Goal: Task Accomplishment & Management: Use online tool/utility

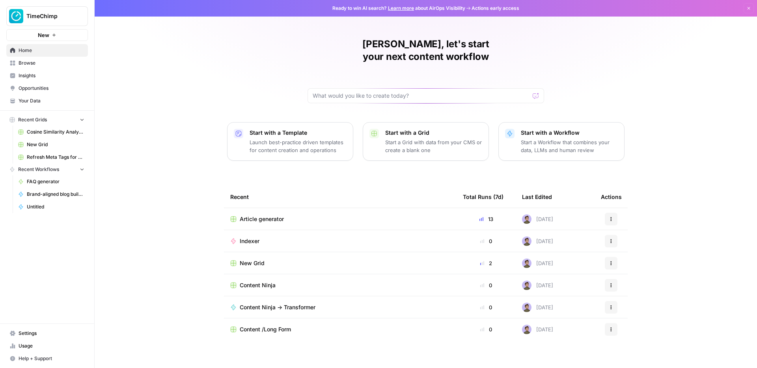
click at [39, 309] on span "Usage" at bounding box center [52, 346] width 66 height 7
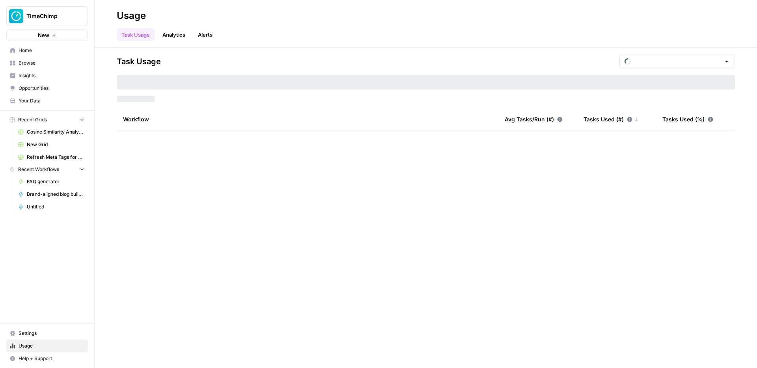
type input "September Included Tasks"
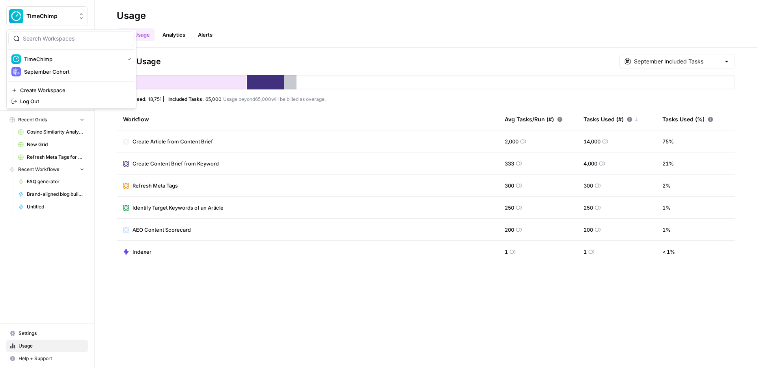
click at [52, 21] on button "TimeChimp" at bounding box center [47, 16] width 82 height 20
click at [46, 68] on span "September Cohort" at bounding box center [76, 72] width 104 height 8
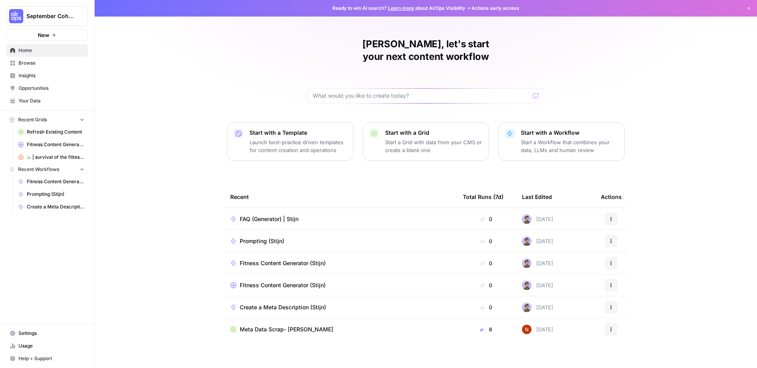
click at [39, 65] on span "Browse" at bounding box center [52, 63] width 66 height 7
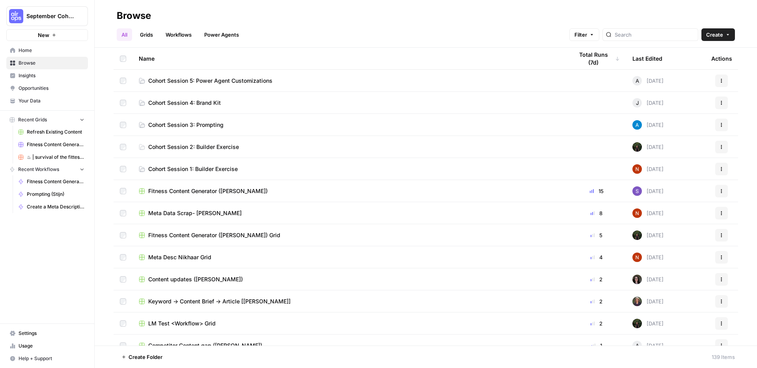
click at [170, 79] on span "Cohort Session 5: Power Agent Customizations" at bounding box center [210, 81] width 124 height 8
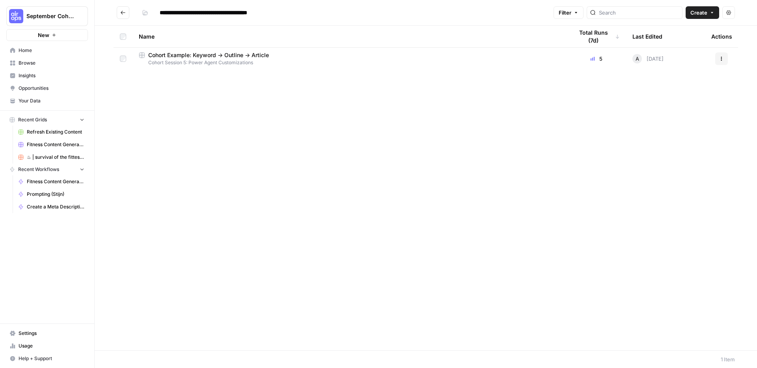
click at [178, 58] on span "Cohort Example: Keyword -> Outline -> Article" at bounding box center [208, 55] width 121 height 8
type input "**********"
click at [718, 62] on button "Actions" at bounding box center [722, 58] width 13 height 13
click at [499, 80] on div "Name Total Runs (7d) Last Edited Actions Cohort Example: Keyword -> Outline -> …" at bounding box center [426, 188] width 663 height 325
click at [245, 58] on span "Cohort Example: Keyword -> Outline -> Article" at bounding box center [208, 55] width 121 height 8
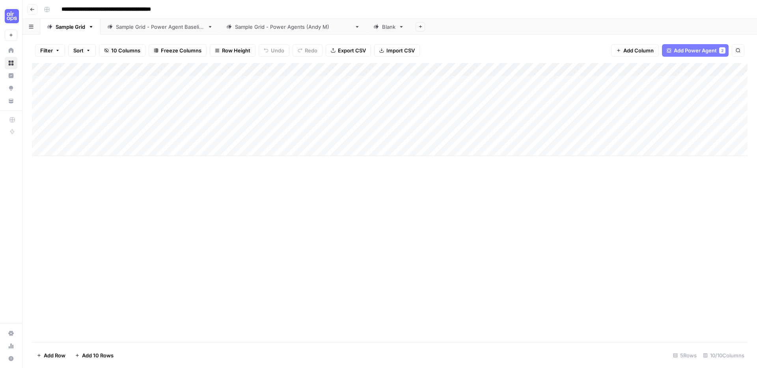
click at [210, 70] on div "Add Column" at bounding box center [390, 109] width 716 height 93
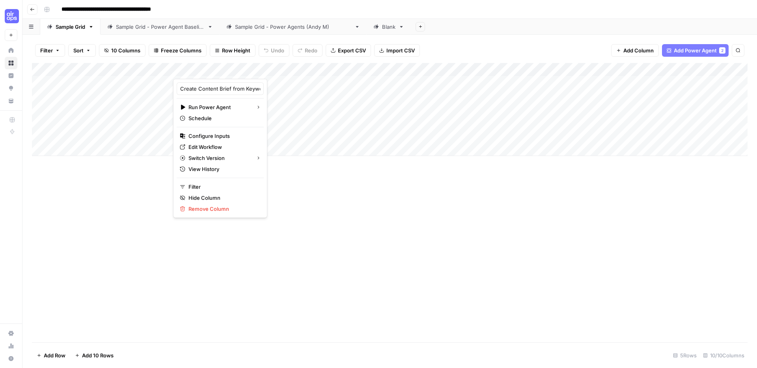
click at [322, 190] on div "Add Column" at bounding box center [390, 203] width 716 height 280
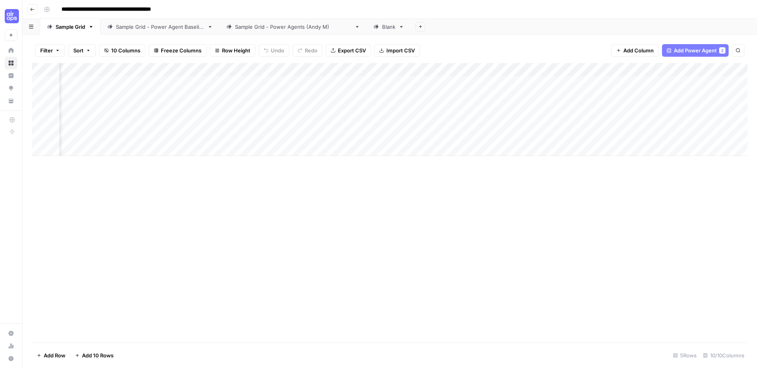
scroll to position [0, 123]
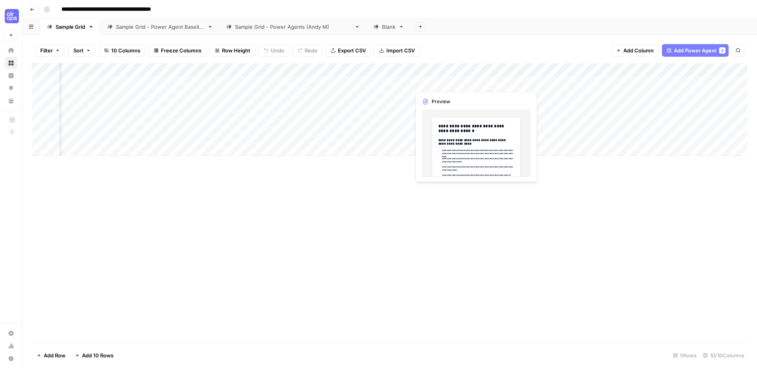
click at [441, 81] on div "Add Column" at bounding box center [390, 109] width 716 height 93
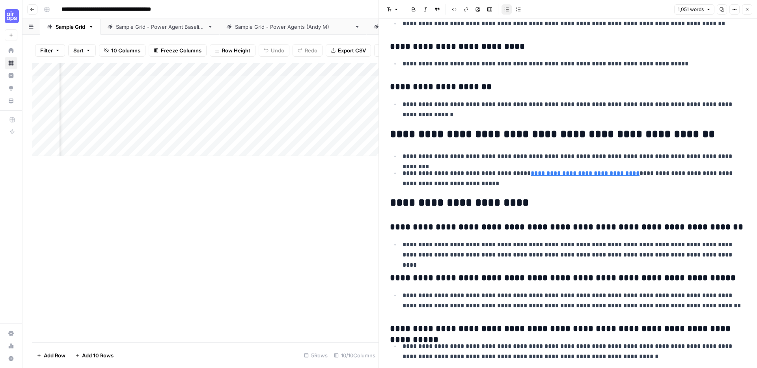
scroll to position [1681, 0]
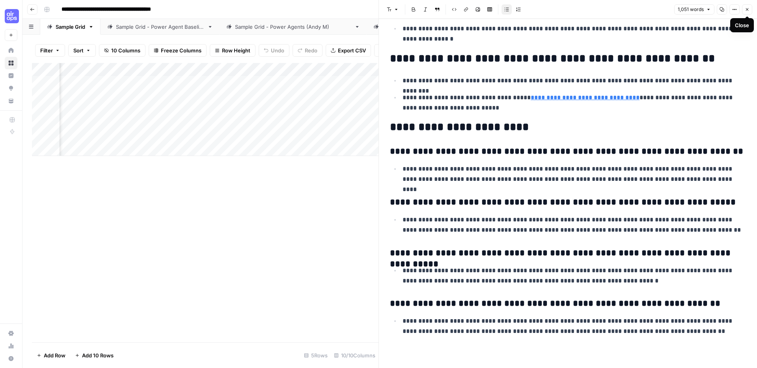
click at [747, 11] on icon "button" at bounding box center [747, 9] width 5 height 5
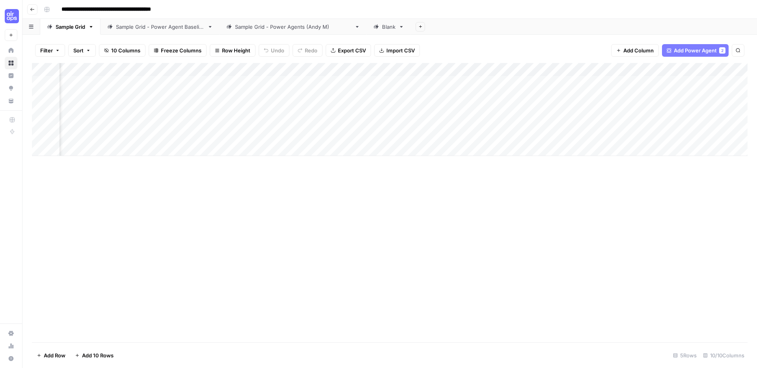
scroll to position [0, 185]
click at [669, 84] on div "Add Column" at bounding box center [390, 109] width 716 height 93
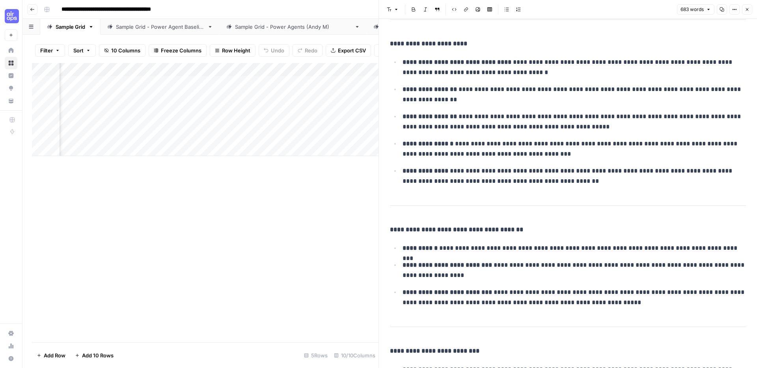
scroll to position [880, 0]
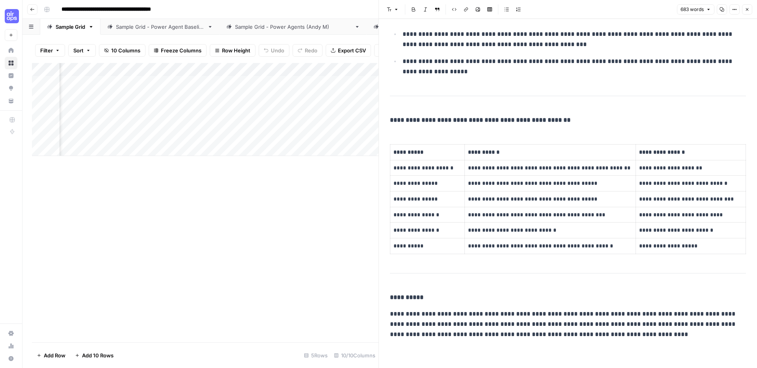
click at [751, 10] on button "Close" at bounding box center [747, 9] width 10 height 10
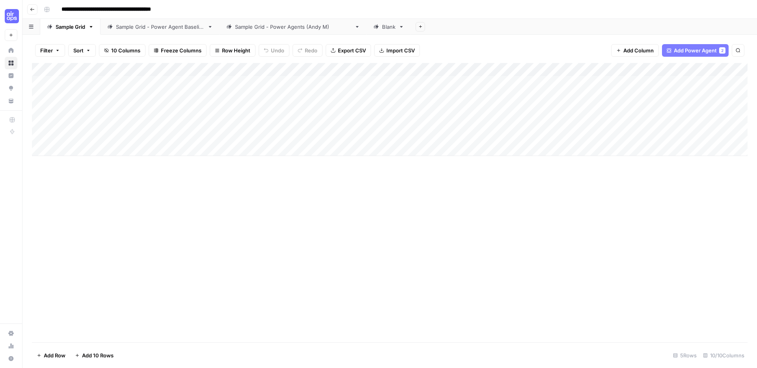
click at [286, 69] on div "Add Column" at bounding box center [390, 109] width 716 height 93
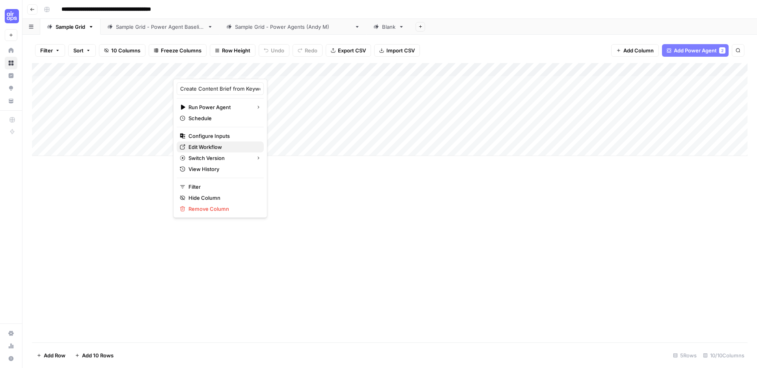
click at [208, 147] on span "Edit Workflow" at bounding box center [223, 147] width 69 height 8
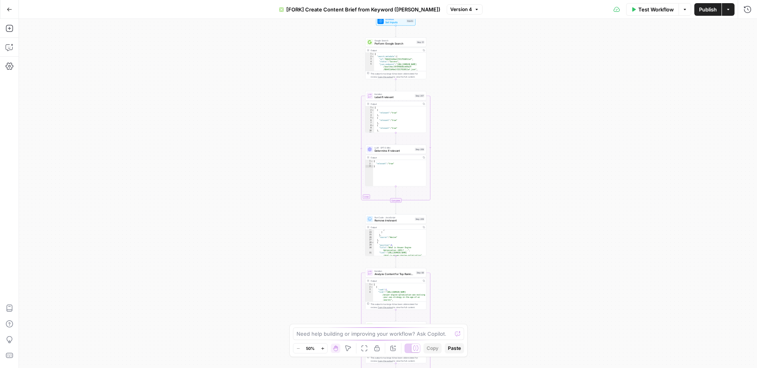
scroll to position [316, 0]
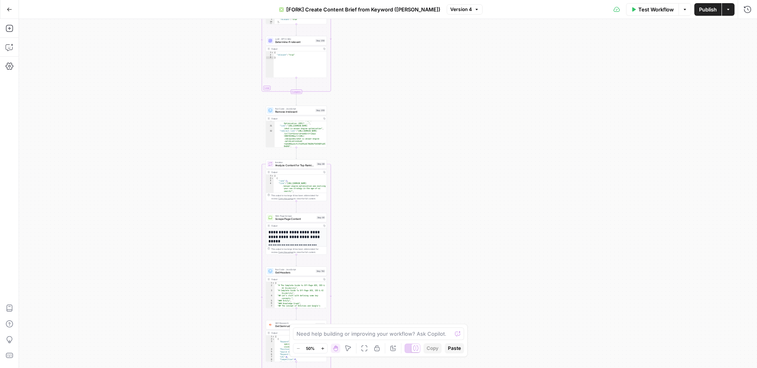
drag, startPoint x: 383, startPoint y: 264, endPoint x: 374, endPoint y: 51, distance: 212.8
click at [374, 50] on div "true false Workflow Set Inputs Inputs Google Search Perform Google Search Step …" at bounding box center [388, 194] width 739 height 350
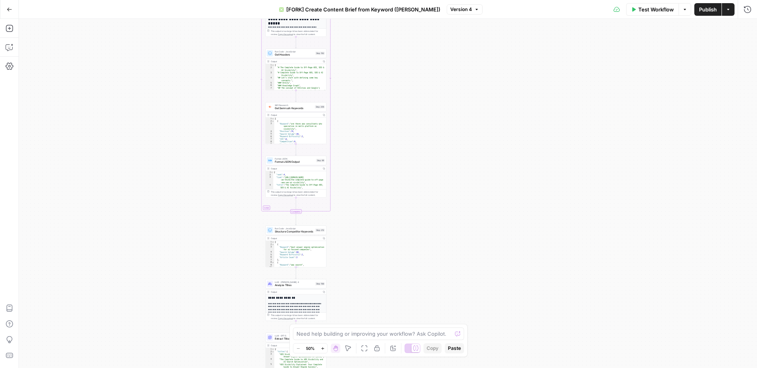
drag, startPoint x: 368, startPoint y: 273, endPoint x: 367, endPoint y: 62, distance: 211.9
click at [367, 62] on div "true false Workflow Set Inputs Inputs Google Search Perform Google Search Step …" at bounding box center [388, 194] width 739 height 350
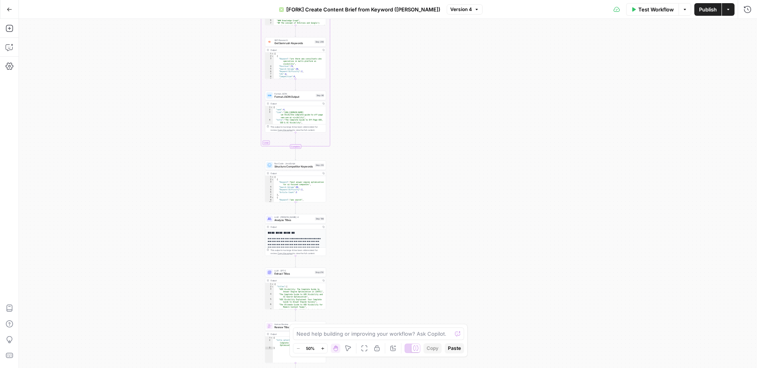
drag, startPoint x: 358, startPoint y: 164, endPoint x: 358, endPoint y: 104, distance: 60.0
click at [358, 104] on div "true false Workflow Set Inputs Inputs Google Search Perform Google Search Step …" at bounding box center [388, 194] width 739 height 350
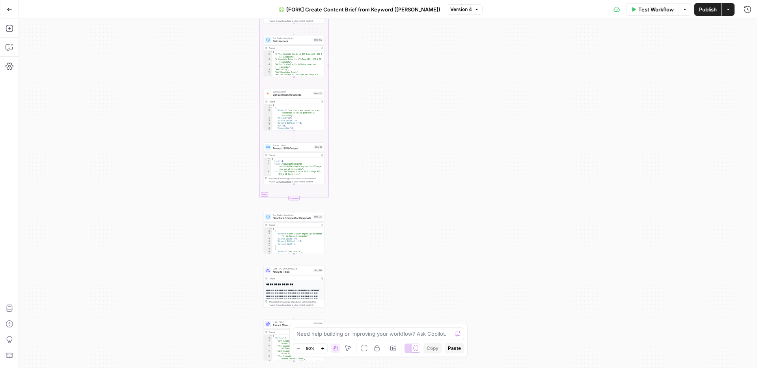
drag, startPoint x: 356, startPoint y: 110, endPoint x: 354, endPoint y: 161, distance: 51.7
click at [354, 161] on div "true false Workflow Set Inputs Inputs Google Search Perform Google Search Step …" at bounding box center [388, 194] width 739 height 350
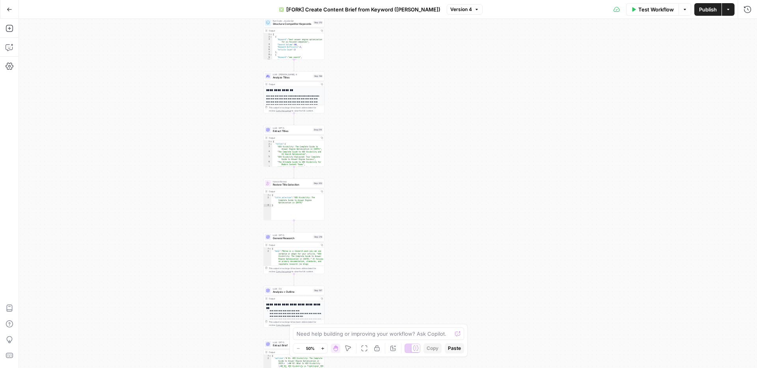
drag, startPoint x: 354, startPoint y: 161, endPoint x: 354, endPoint y: -57, distance: 218.2
click at [354, 0] on html "September Cohort New Home Browse Insights Opportunities Your Data Recent Grids …" at bounding box center [378, 184] width 757 height 368
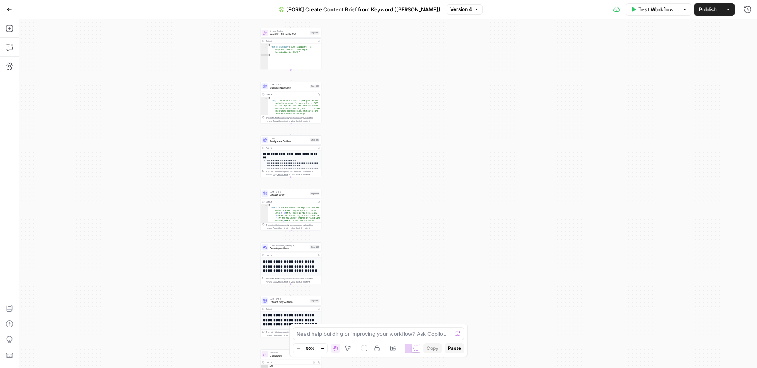
drag, startPoint x: 359, startPoint y: 131, endPoint x: 354, endPoint y: -6, distance: 136.6
click at [354, 0] on html "September Cohort New Home Browse Insights Opportunities Your Data Recent Grids …" at bounding box center [378, 184] width 757 height 368
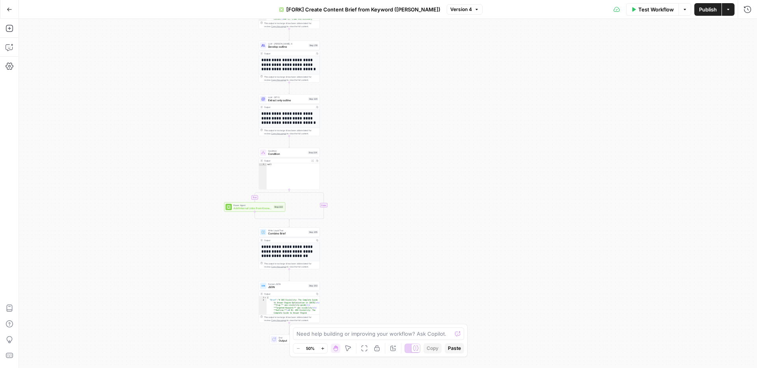
drag, startPoint x: 355, startPoint y: 216, endPoint x: 355, endPoint y: 22, distance: 194.1
click at [355, 22] on div "true false Workflow Set Inputs Inputs Google Search Perform Google Search Step …" at bounding box center [388, 194] width 739 height 350
click at [235, 209] on div "Power Agent Add Internal Links from Knowledge Base - Fork Step 223 Copy step De…" at bounding box center [254, 205] width 61 height 9
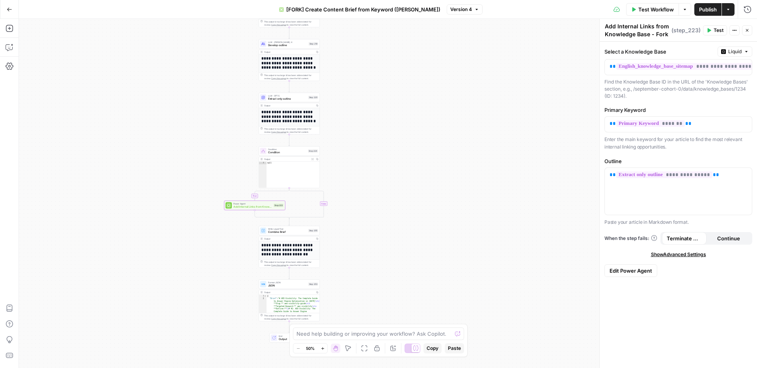
click at [746, 29] on icon "button" at bounding box center [747, 30] width 3 height 3
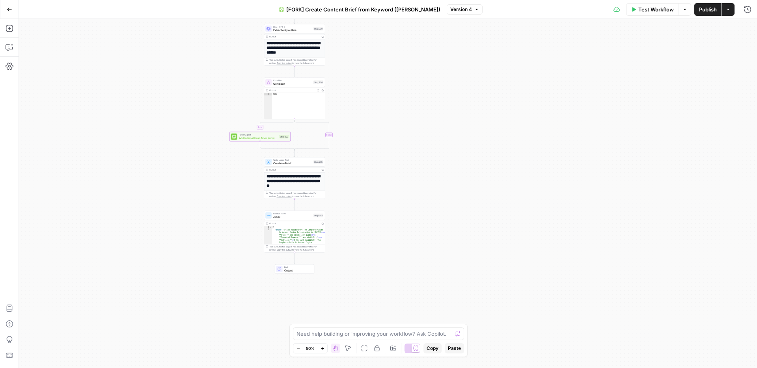
click at [14, 11] on button "Go Back" at bounding box center [9, 9] width 14 height 14
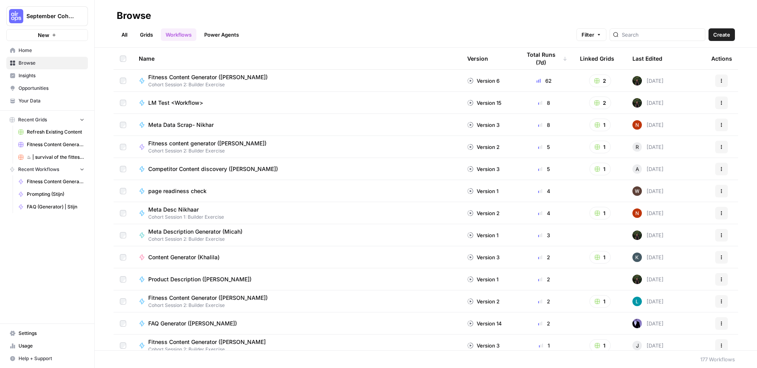
click at [146, 34] on link "Grids" at bounding box center [146, 34] width 22 height 13
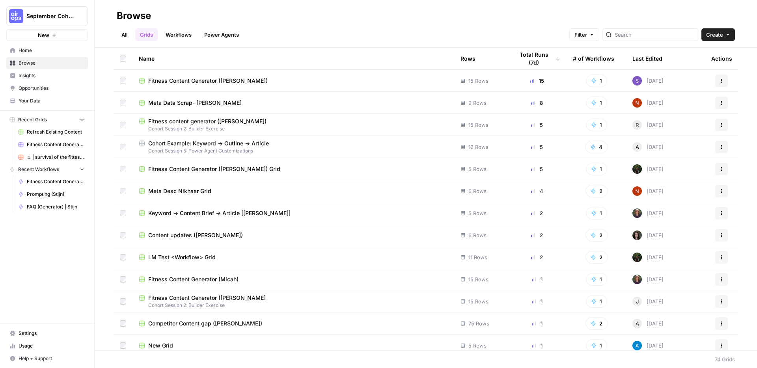
click at [723, 32] on span "Create" at bounding box center [715, 35] width 17 height 8
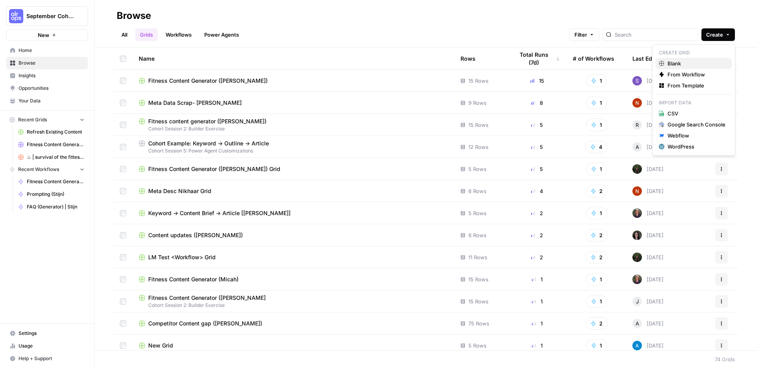
click at [701, 63] on span "Blank" at bounding box center [697, 64] width 58 height 8
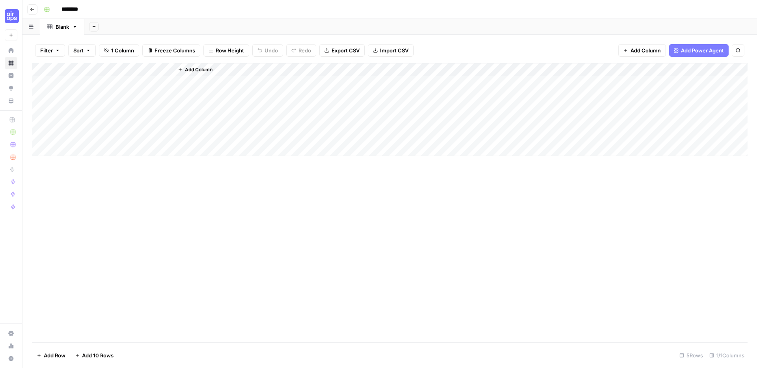
click at [204, 70] on span "Add Column" at bounding box center [199, 69] width 28 height 7
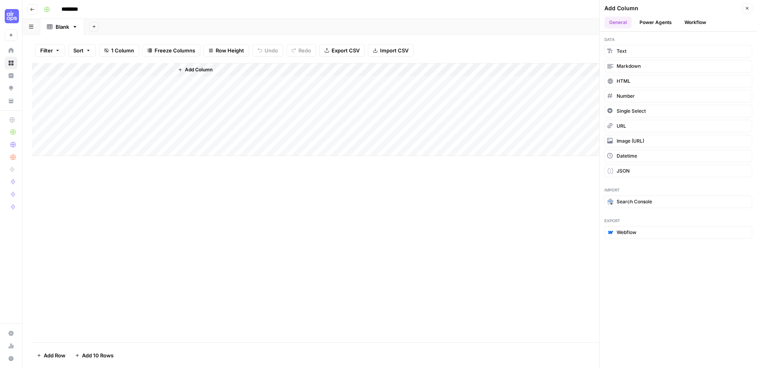
click at [653, 24] on button "Power Agents" at bounding box center [656, 23] width 42 height 12
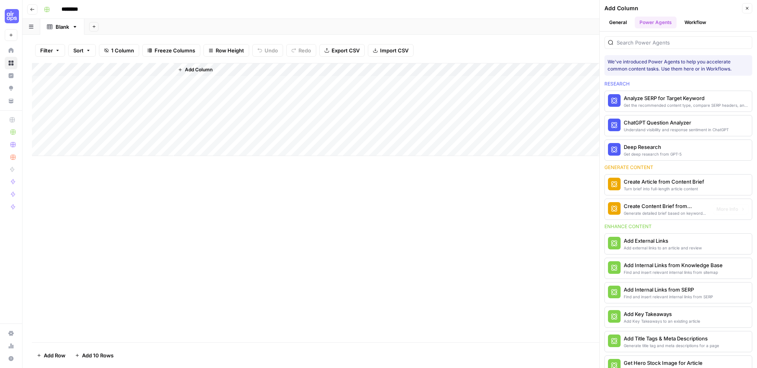
click at [641, 205] on div "Create Content Brief from Keyword" at bounding box center [665, 206] width 83 height 8
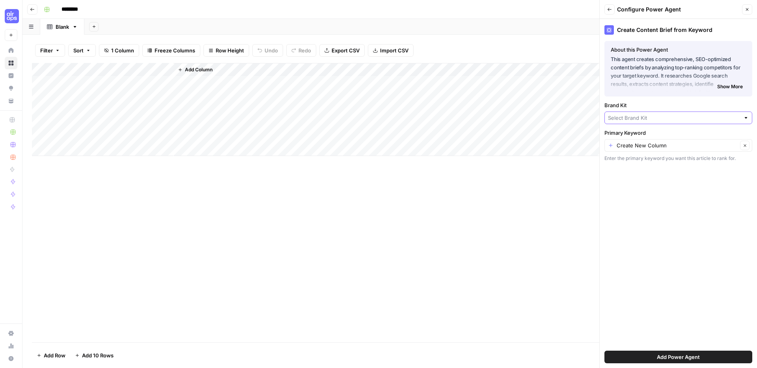
click at [638, 120] on input "Brand Kit" at bounding box center [674, 118] width 132 height 8
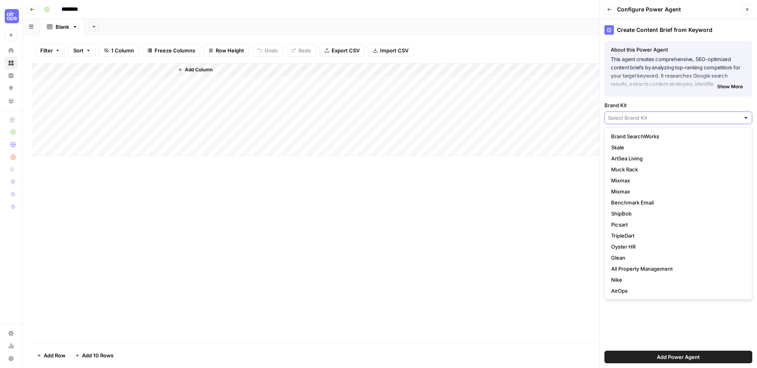
click at [636, 120] on input "Brand Kit" at bounding box center [674, 118] width 132 height 8
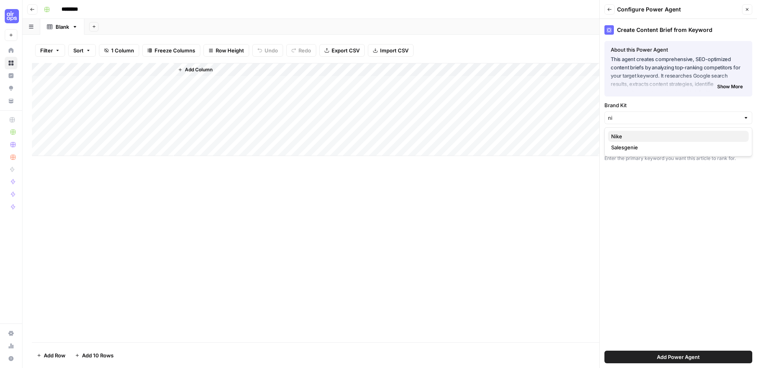
click at [621, 133] on span "Nike" at bounding box center [677, 137] width 131 height 8
type input "Nike"
click at [645, 148] on input "Primary Keyword" at bounding box center [677, 146] width 121 height 8
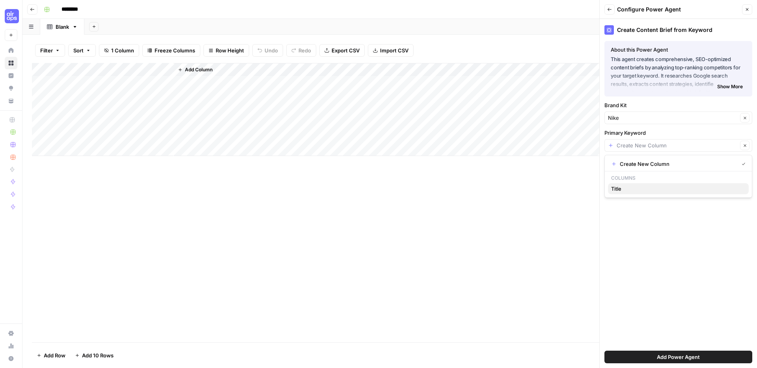
click at [628, 190] on span "Title" at bounding box center [677, 189] width 131 height 8
type input "Title"
click at [624, 255] on div "Create Content Brief from Keyword About this Power Agent This agent creates com…" at bounding box center [678, 194] width 157 height 350
click at [643, 365] on div "Add Power Agent" at bounding box center [679, 357] width 148 height 22
click at [644, 355] on button "Add Power Agent" at bounding box center [679, 357] width 148 height 13
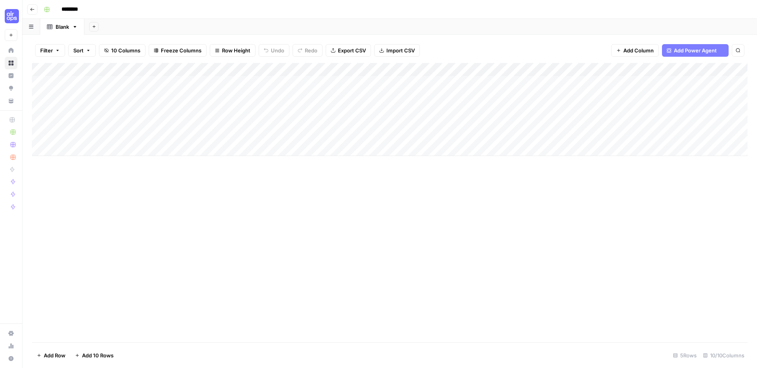
click at [279, 69] on div "Add Column" at bounding box center [390, 109] width 716 height 93
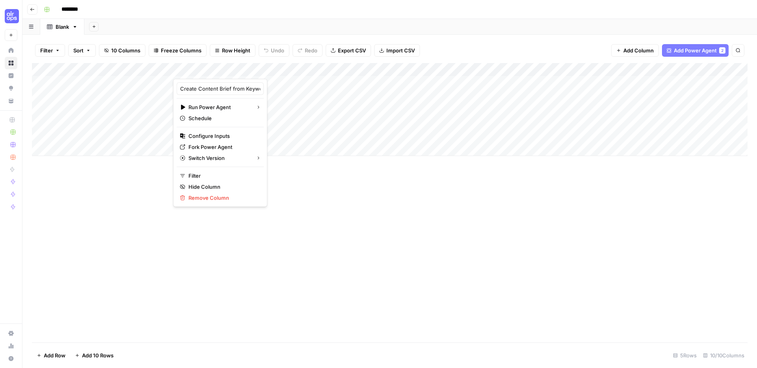
click at [353, 180] on div "Add Column" at bounding box center [390, 203] width 716 height 280
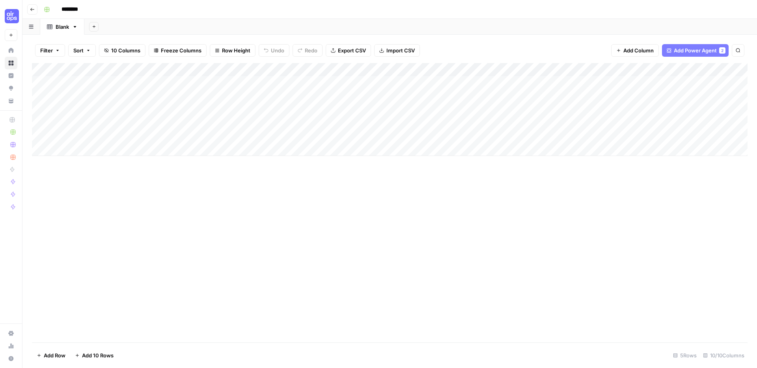
click at [279, 66] on div "Add Column" at bounding box center [390, 109] width 716 height 93
click at [313, 208] on div "Add Column" at bounding box center [390, 203] width 716 height 280
click at [281, 68] on div "Add Column" at bounding box center [390, 109] width 716 height 93
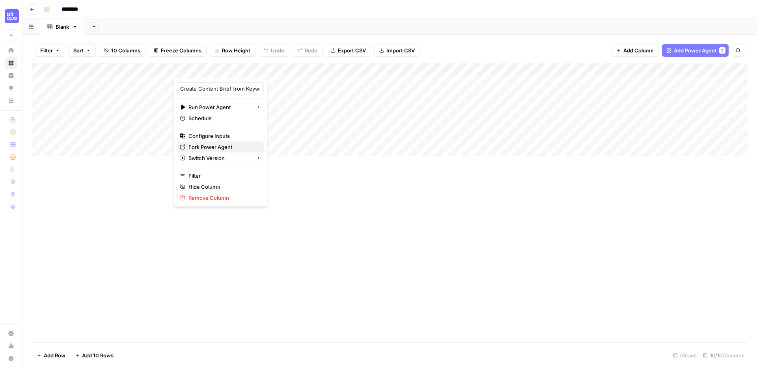
click at [214, 150] on span "Fork Power Agent" at bounding box center [223, 147] width 69 height 8
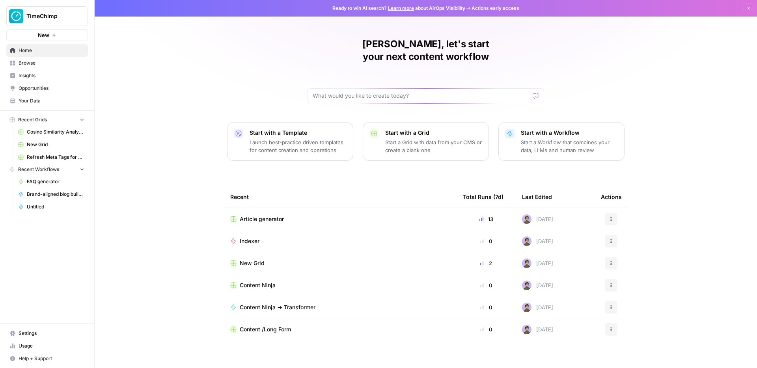
click at [31, 64] on span "Browse" at bounding box center [52, 63] width 66 height 7
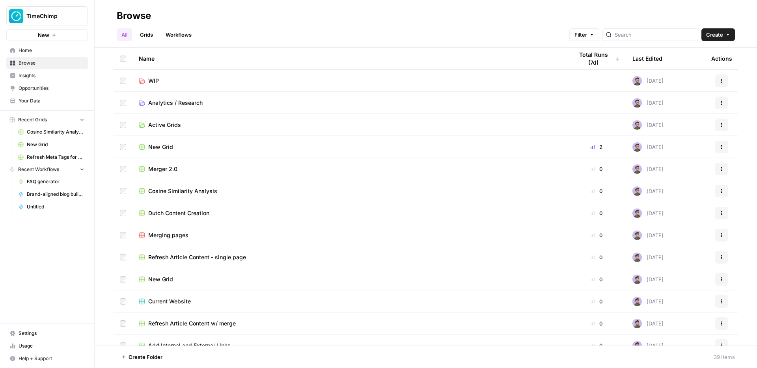
click at [156, 122] on span "Active Grids" at bounding box center [164, 125] width 33 height 8
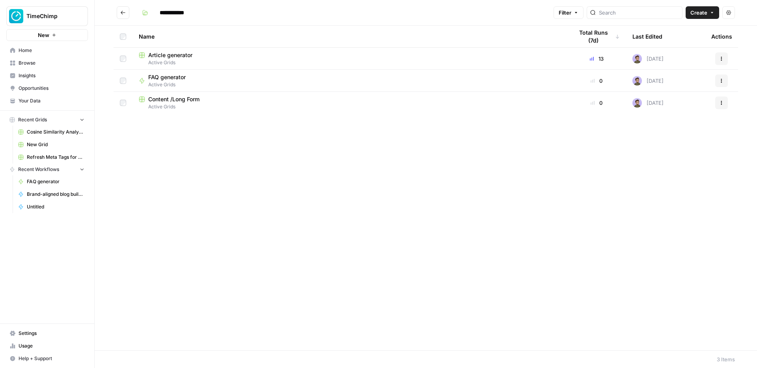
click at [161, 57] on span "Article generator" at bounding box center [170, 55] width 44 height 8
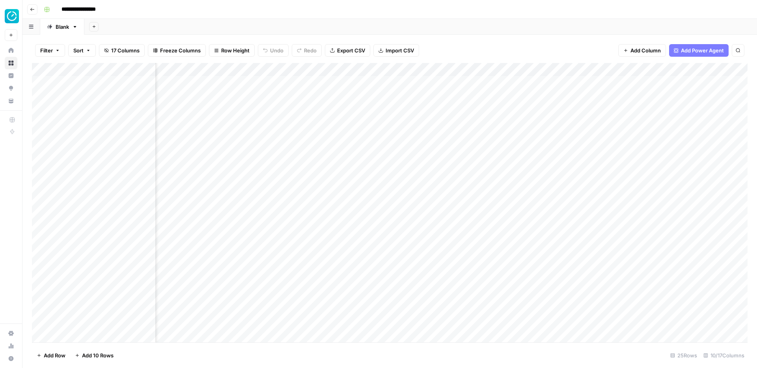
scroll to position [0, 154]
click at [407, 70] on div "Add Column" at bounding box center [390, 203] width 716 height 280
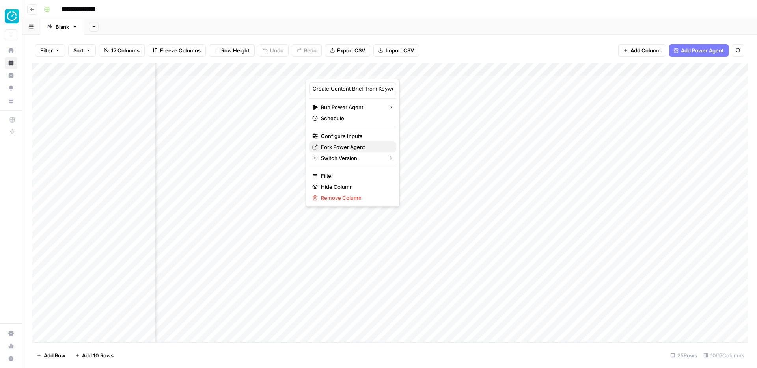
click at [348, 145] on span "Fork Power Agent" at bounding box center [355, 147] width 69 height 8
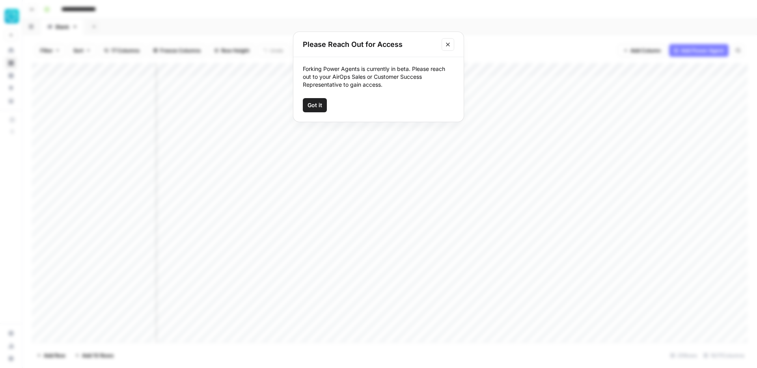
click at [448, 45] on icon "Close modal" at bounding box center [448, 45] width 4 height 4
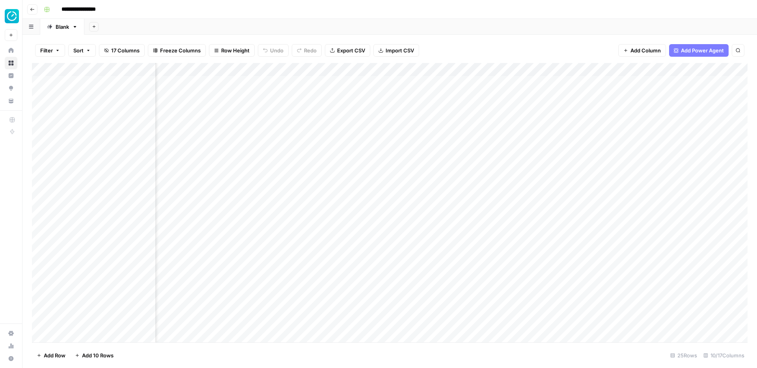
click at [370, 82] on div "Add Column" at bounding box center [390, 203] width 716 height 280
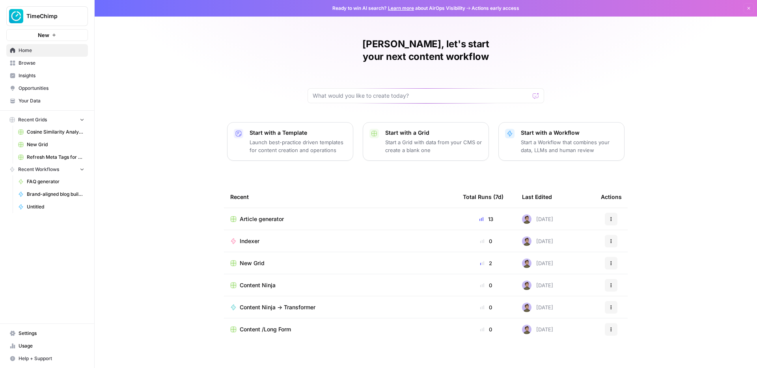
click at [251, 215] on span "Article generator" at bounding box center [262, 219] width 44 height 8
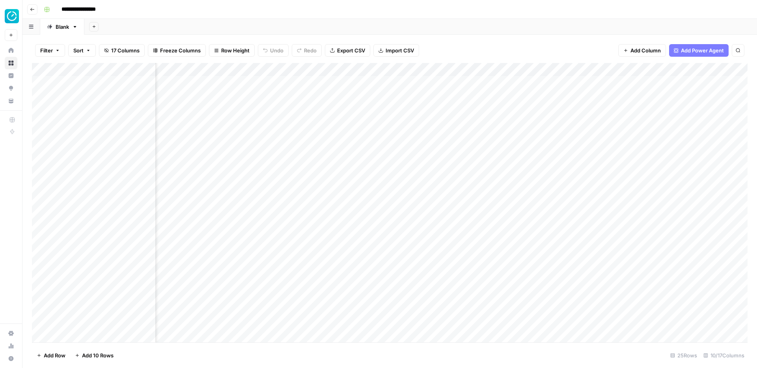
scroll to position [0, 195]
click at [367, 68] on div "Add Column" at bounding box center [390, 203] width 716 height 280
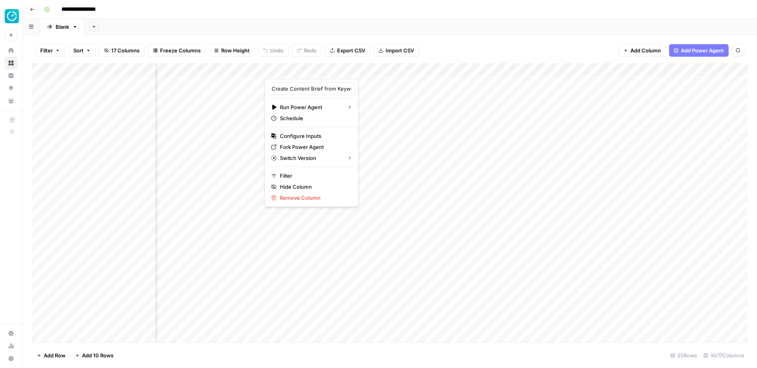
click at [351, 69] on div at bounding box center [324, 71] width 119 height 16
click at [308, 134] on span "Configure Inputs" at bounding box center [314, 136] width 69 height 8
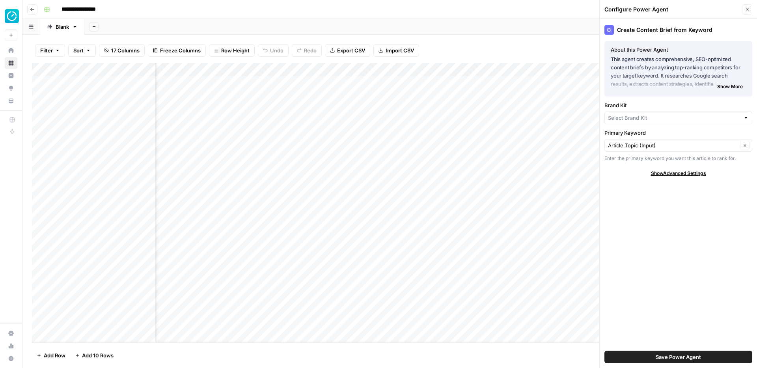
type input "TimeChimp"
click at [659, 172] on span "Show Advanced Settings" at bounding box center [678, 173] width 55 height 7
click at [651, 195] on input "Version" at bounding box center [674, 197] width 132 height 8
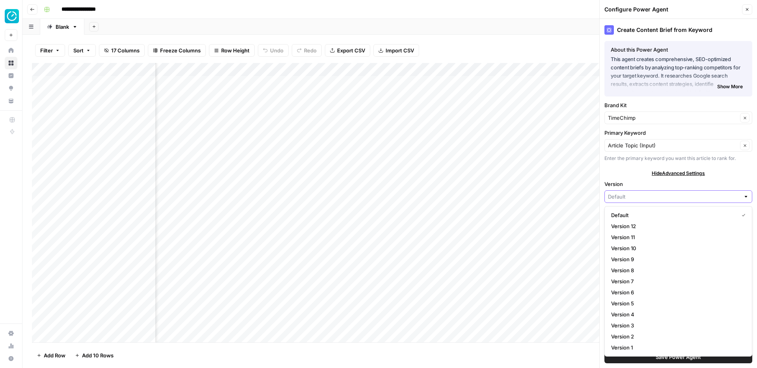
type input "Default"
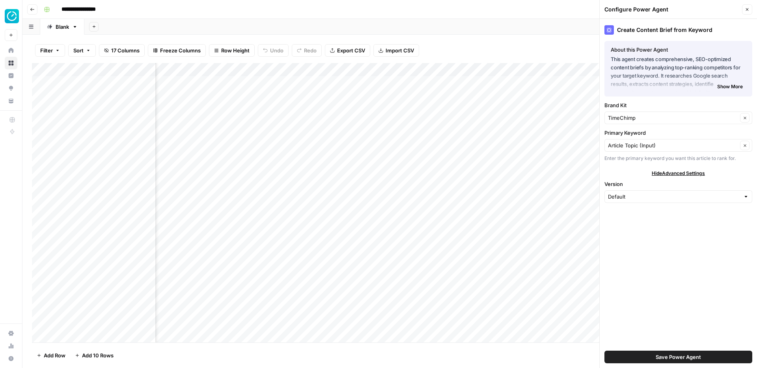
click at [747, 9] on icon "button" at bounding box center [747, 9] width 5 height 5
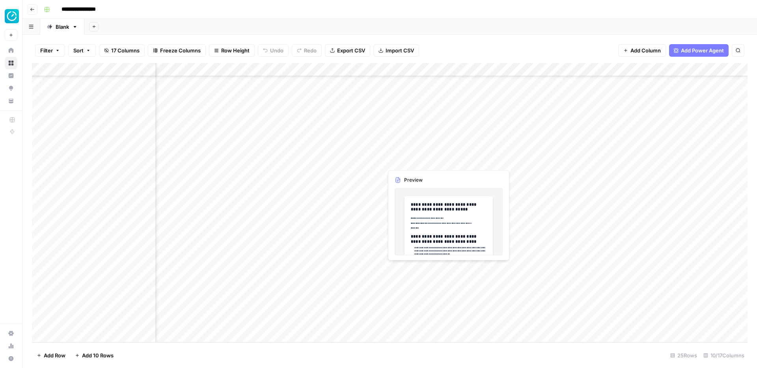
scroll to position [82, 325]
click at [470, 268] on div "Add Column" at bounding box center [390, 203] width 716 height 280
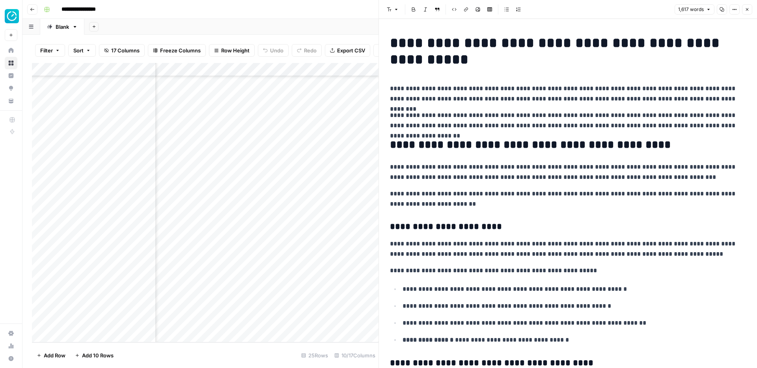
click at [724, 9] on icon "button" at bounding box center [722, 9] width 4 height 4
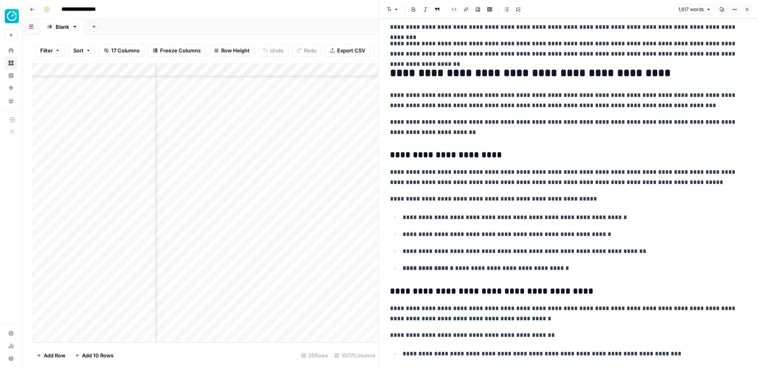
scroll to position [72, 0]
